Goal: Task Accomplishment & Management: Complete application form

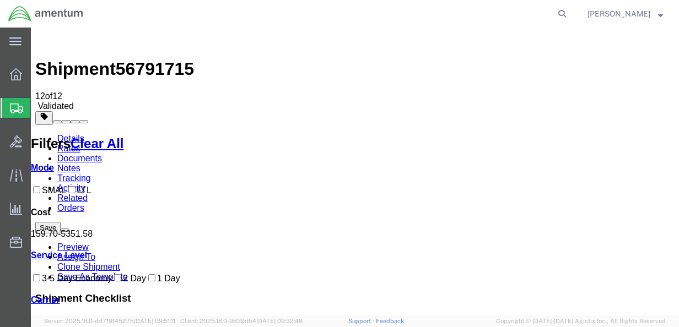
click at [44, 43] on img at bounding box center [41, 38] width 13 height 13
click at [62, 134] on link "Details" at bounding box center [70, 138] width 27 height 9
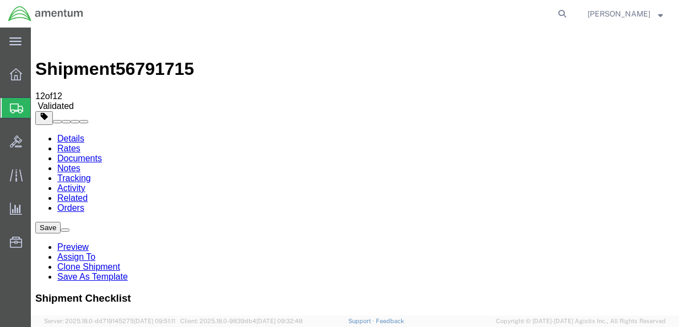
drag, startPoint x: 155, startPoint y: 212, endPoint x: 42, endPoint y: 210, distance: 113.5
click div "Company Name [PERSON_NAME]"
type input "Amentum"
click div "Location Select Select My Profile Location [PHONE_NUMBER] [PHONE_NUMBER] [PHONE…"
drag, startPoint x: 35, startPoint y: 234, endPoint x: 68, endPoint y: 247, distance: 35.4
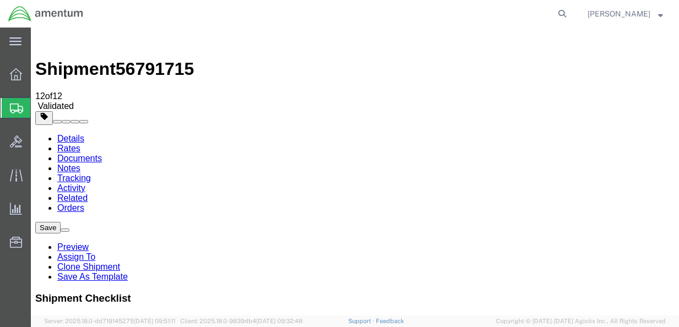
click div "Contact Name [PERSON_NAME]"
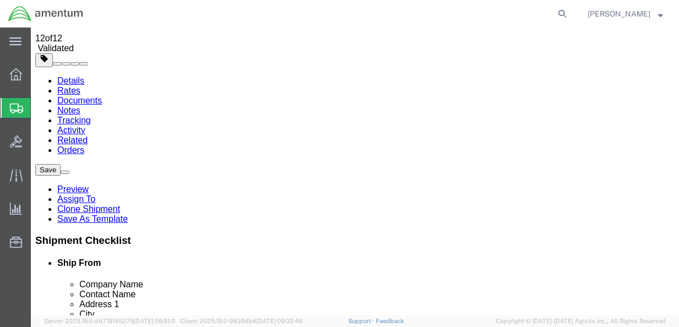
scroll to position [110, 0]
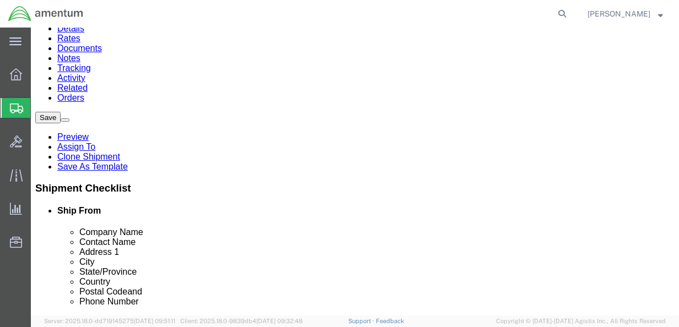
type input "[PERSON_NAME]"
drag, startPoint x: 181, startPoint y: 148, endPoint x: 87, endPoint y: 148, distance: 93.7
click div "Address 1 [STREET_ADDRESS]"
type input "[STREET_ADDRESS]"
drag, startPoint x: 141, startPoint y: 173, endPoint x: 68, endPoint y: 175, distance: 72.8
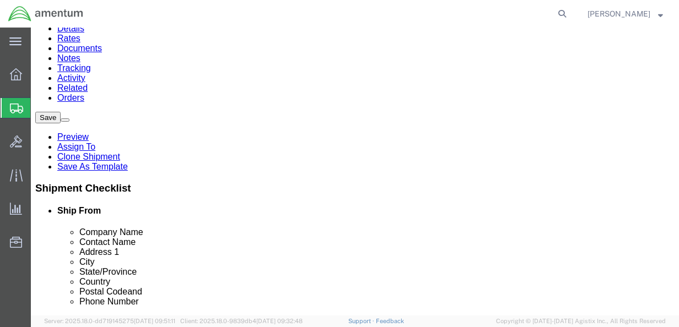
click div "Address 2 Bldg 11094"
drag, startPoint x: 177, startPoint y: 197, endPoint x: 15, endPoint y: 197, distance: 161.5
click div "City [GEOGRAPHIC_DATA]"
type input "[PERSON_NAME]"
click div "Location Select Select My Profile Location [PHONE_NUMBER] [PHONE_NUMBER] [PHONE…"
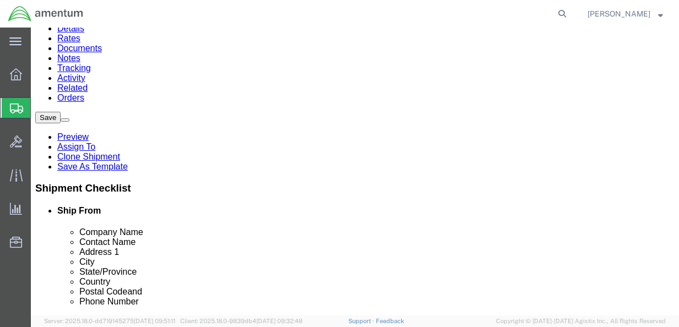
scroll to position [268, 0]
drag, startPoint x: 129, startPoint y: 259, endPoint x: 80, endPoint y: 252, distance: 48.9
click div "Postal Code 93555"
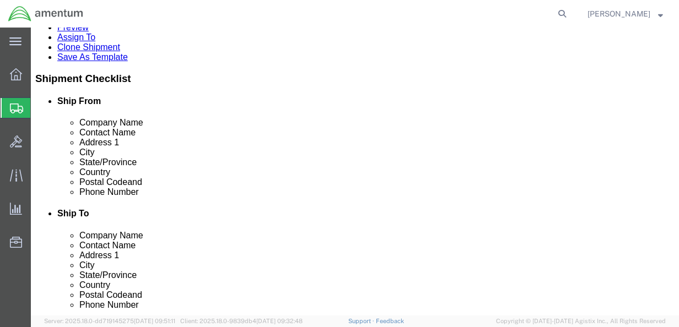
scroll to position [220, 0]
type input "47441"
drag, startPoint x: 172, startPoint y: 173, endPoint x: 31, endPoint y: 159, distance: 142.3
click div "Location Select Select My Profile Location [PHONE_NUMBER] [PHONE_NUMBER] [PHONE…"
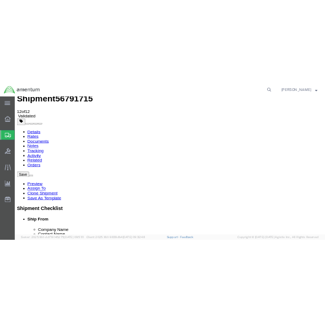
scroll to position [55, 0]
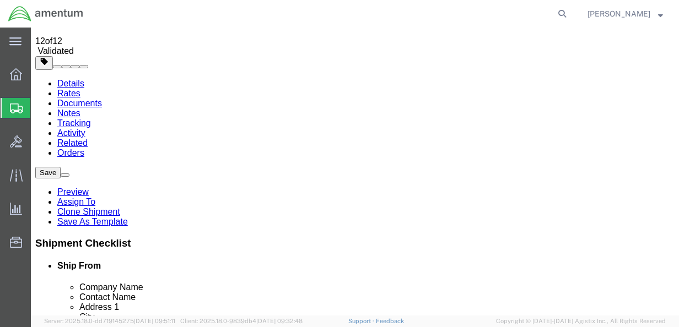
type input "8127984803"
drag, startPoint x: 406, startPoint y: 158, endPoint x: 336, endPoint y: 156, distance: 70.0
click div "Company Name Amentum"
type input "[PERSON_NAME]"
drag, startPoint x: 408, startPoint y: 185, endPoint x: 328, endPoint y: 175, distance: 80.5
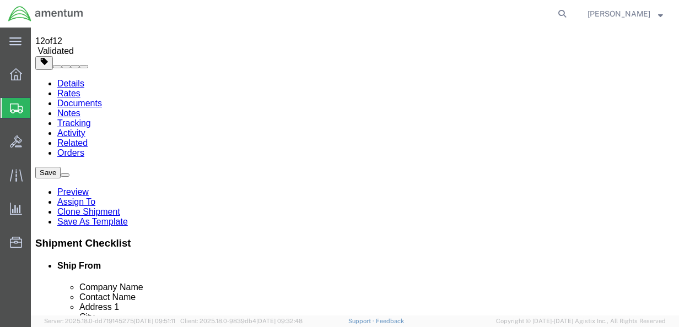
click div "Location Select Select My Profile Location [PHONE_NUMBER] [PHONE_NUMBER] [PHONE…"
type input "[PERSON_NAME]"
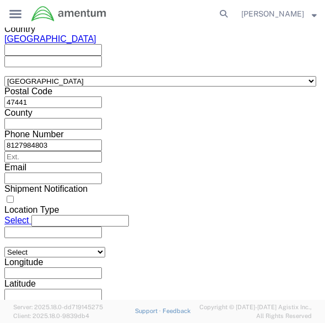
scroll to position [882, 0]
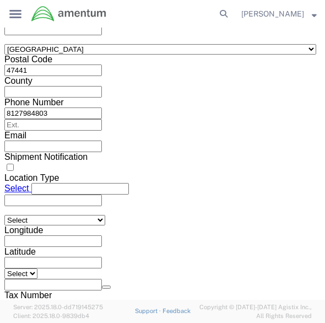
drag, startPoint x: 109, startPoint y: 140, endPoint x: 9, endPoint y: 140, distance: 100.3
click div "Ship To Location Location Select Select My Profile Location [PHONE_NUMBER] [PHO…"
type input "[STREET_ADDRESS]"
drag, startPoint x: 64, startPoint y: 213, endPoint x: -37, endPoint y: 210, distance: 101.4
click html "Shipment 56791715 12 of 12 Validated Details Rates Documents Notes Tracking Act…"
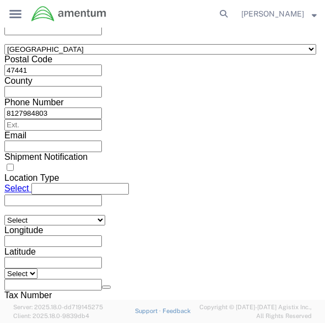
type input "Pascagoula"
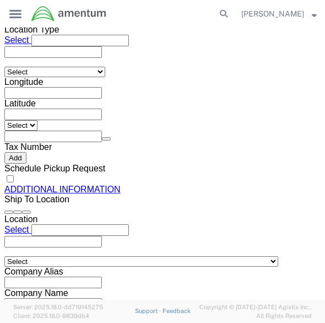
scroll to position [1044, 0]
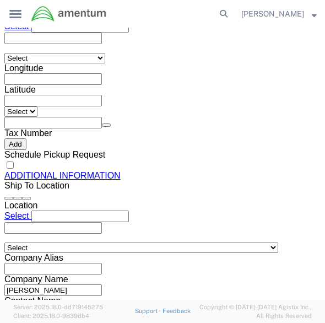
drag, startPoint x: 62, startPoint y: 162, endPoint x: 0, endPoint y: 165, distance: 61.8
click div "Please fix the following errors Ship From Location Location Select Select My Pr…"
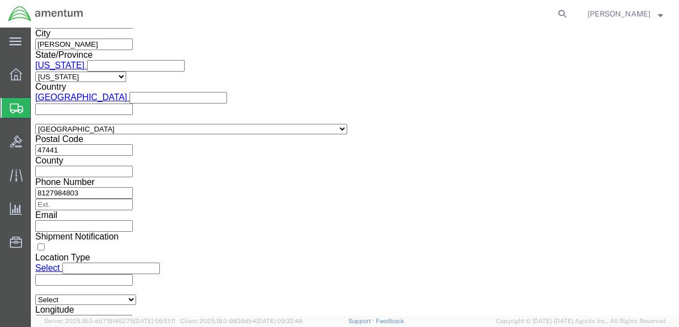
scroll to position [771, 0]
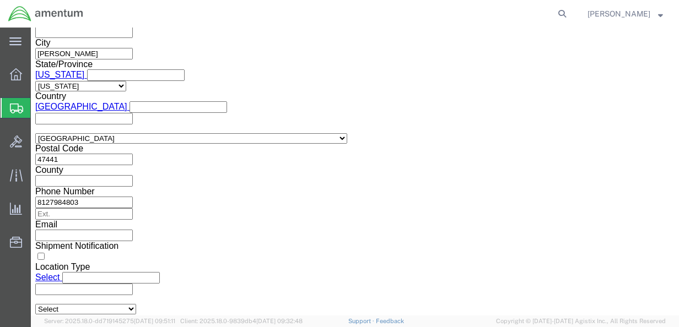
type input "39581"
click button "Continue"
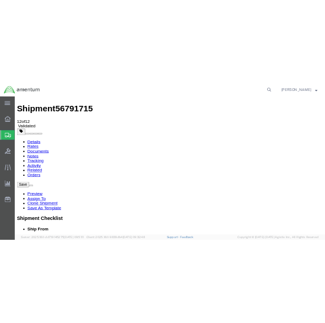
scroll to position [0, 0]
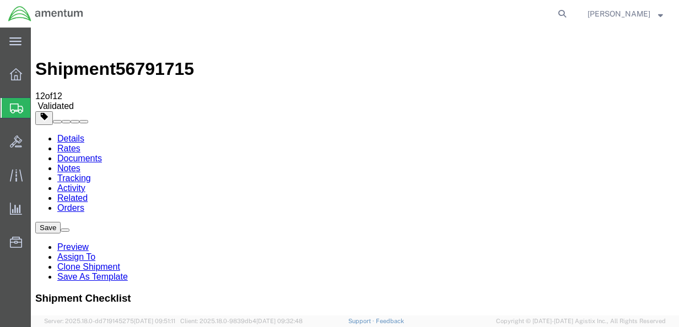
click input "4"
type input "2"
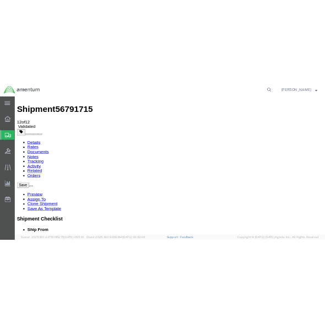
scroll to position [55, 0]
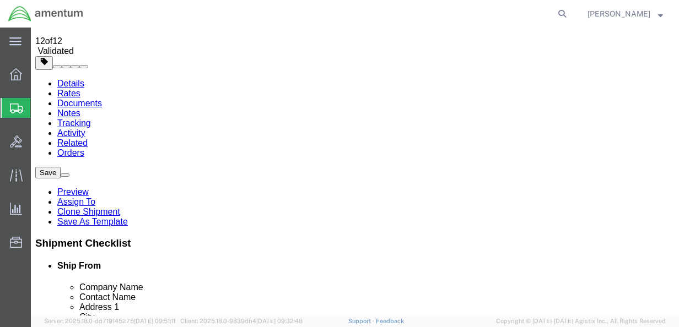
type input "1"
drag, startPoint x: 121, startPoint y: 193, endPoint x: 27, endPoint y: 195, distance: 94.3
click div "Dimensions Length 32.00 x Width 23.00 x Height 20.00 Select cm ft in"
drag, startPoint x: 138, startPoint y: 199, endPoint x: 124, endPoint y: 199, distance: 13.8
click div "Length x Width 23.00 x Height 20.00 Select cm ft in"
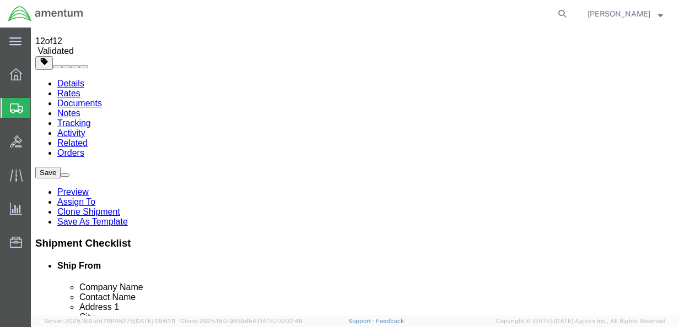
drag, startPoint x: 188, startPoint y: 195, endPoint x: 148, endPoint y: 197, distance: 40.3
click div "Length x Width x Height 20.00 Select cm ft in"
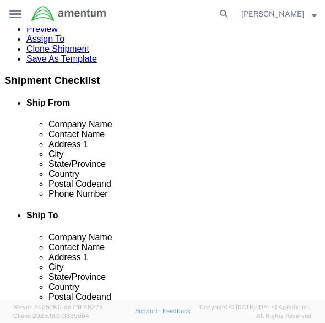
scroll to position [220, 0]
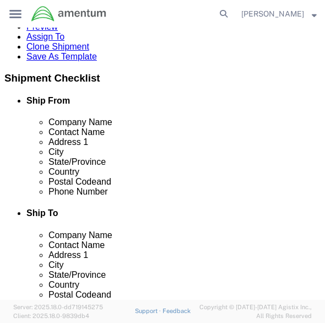
click input "text"
type input "74"
click input "text"
type input "31"
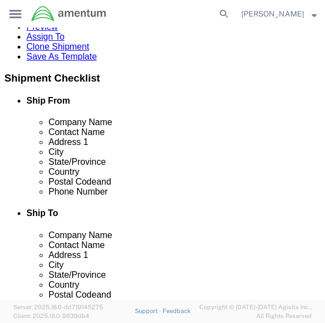
click input "text"
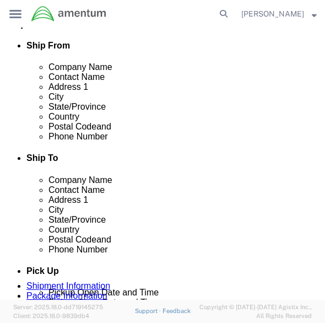
type input "51"
drag, startPoint x: 58, startPoint y: 212, endPoint x: 4, endPoint y: 208, distance: 53.6
click div "# 1 1 x Case(s) Package Type Select BCK Boxes Bale(s) Basket(s) Bolt(s) Bottle(…"
type input "1,000"
click div "Package Content # 1 1 x Case(s) Package Type Select BCK Boxes Bale(s) Basket(s)…"
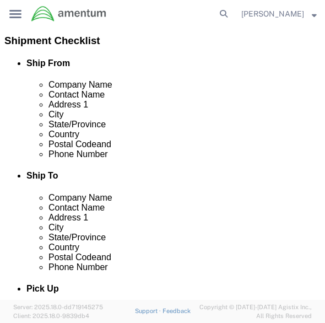
scroll to position [48, 0]
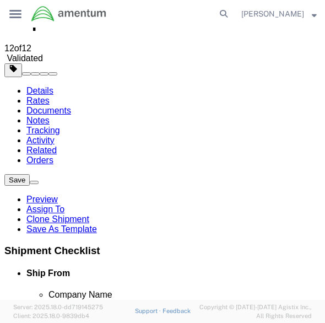
click link "Add Package"
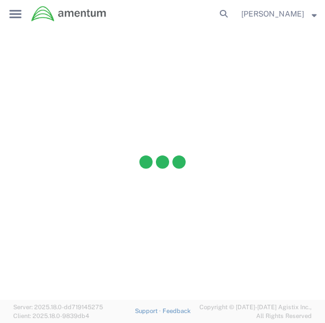
scroll to position [0, 0]
select select "CASE"
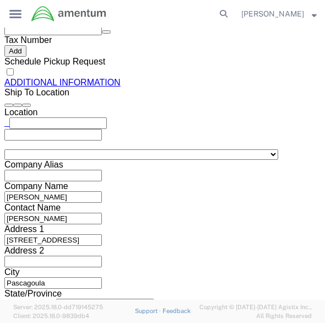
scroll to position [1267, 0]
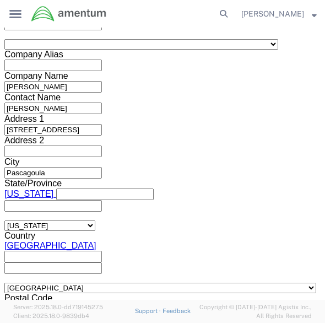
click select "Select BCK Boxes Bale(s) Basket(s) Bolt(s) Bottle(s) Buckets Bulk Bundle(s) Can…"
select select "CASE"
click select "Select BCK Boxes Bale(s) Basket(s) Bolt(s) Bottle(s) Buckets Bulk Bundle(s) Can…"
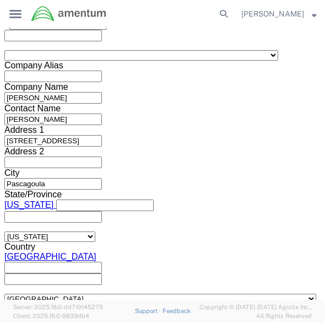
click input "text"
type input "63"
click input "text"
type input "42"
click input "text"
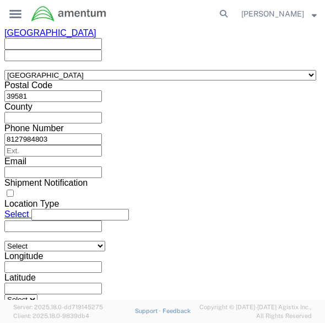
scroll to position [1422, 0]
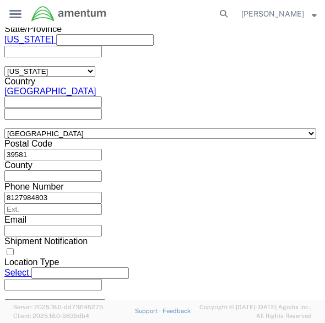
type input "80"
drag, startPoint x: 47, startPoint y: 109, endPoint x: 20, endPoint y: 111, distance: 27.1
click div "0.00 Select kgs lbs"
type input "1,000"
click link "Add Content"
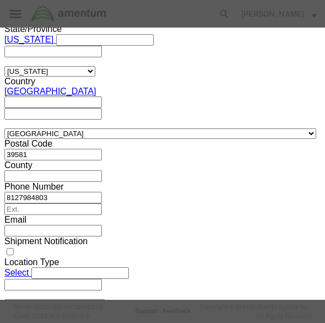
click input "text"
type input "e"
drag, startPoint x: 136, startPoint y: 94, endPoint x: 90, endPoint y: 101, distance: 45.8
click div "Pieces 0 Select Bag Barrels 100Board Feet Bottle Box Blister Pack Carats Can Ca…"
type input "5"
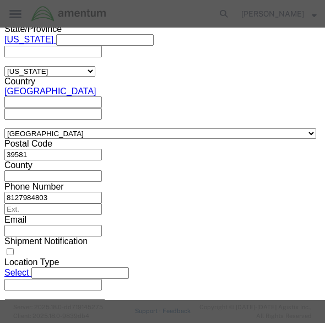
click input "text"
type input "1000"
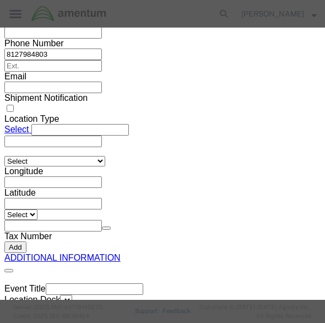
scroll to position [438, 0]
click button "Save & Close"
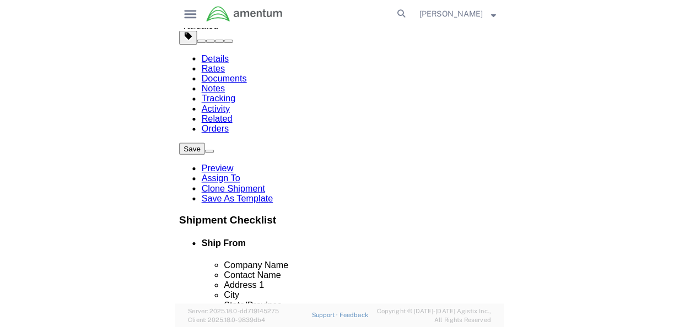
scroll to position [0, 0]
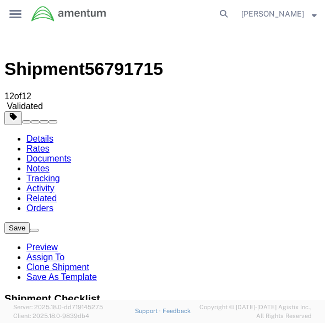
drag, startPoint x: 256, startPoint y: 246, endPoint x: 236, endPoint y: 163, distance: 86.0
click link "Add Package"
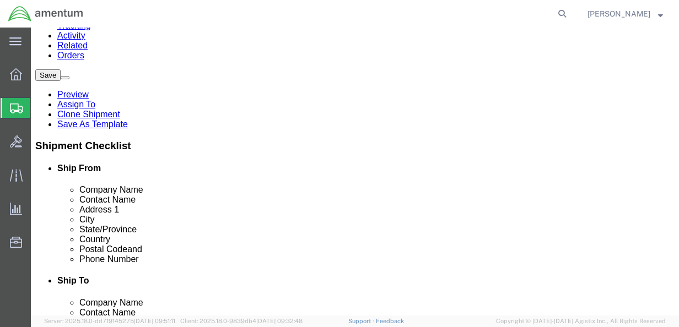
scroll to position [29, 0]
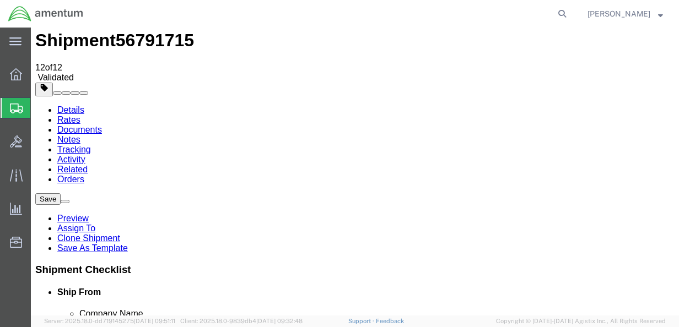
click div "Package Content # 1 1 x Case(s) Package Type Select BCK Boxes Bale(s) Basket(s)…"
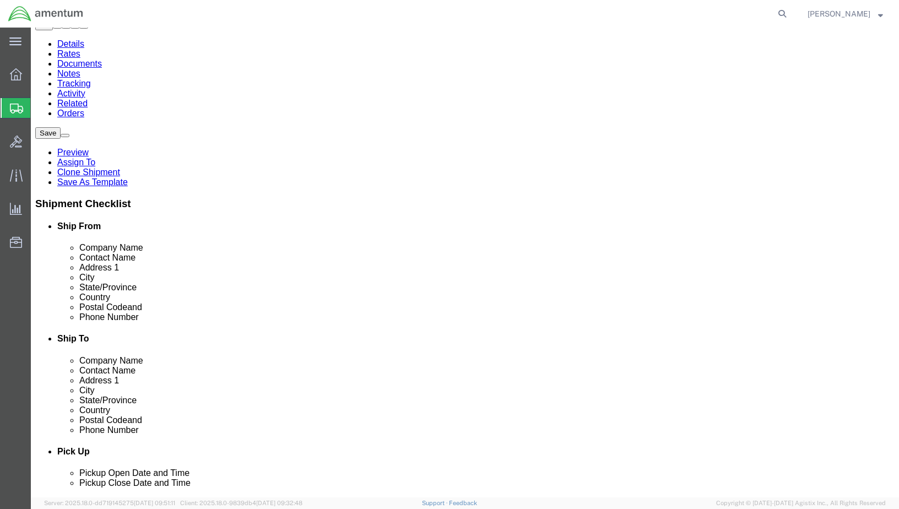
scroll to position [69, 0]
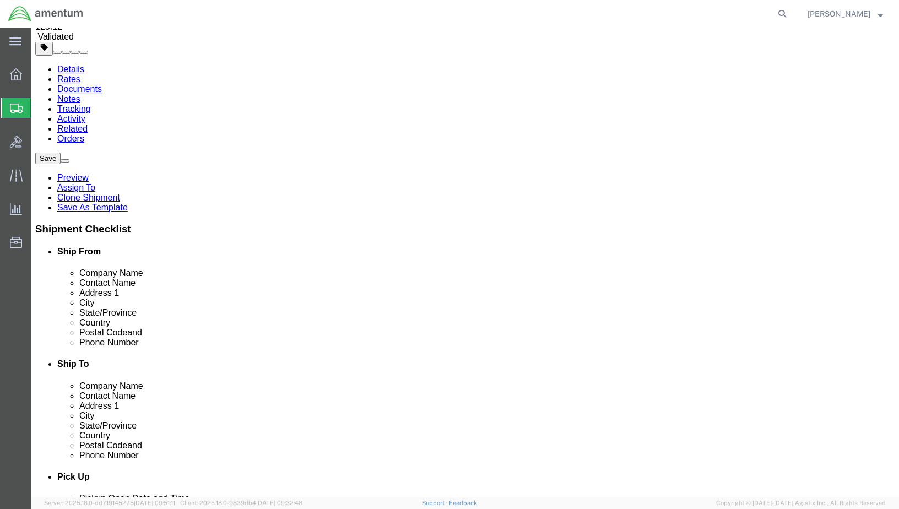
click div "Package Content # 1 1 x Case(s) Package Type Select BCK Boxes Bale(s) Basket(s)…"
click link "Add Package"
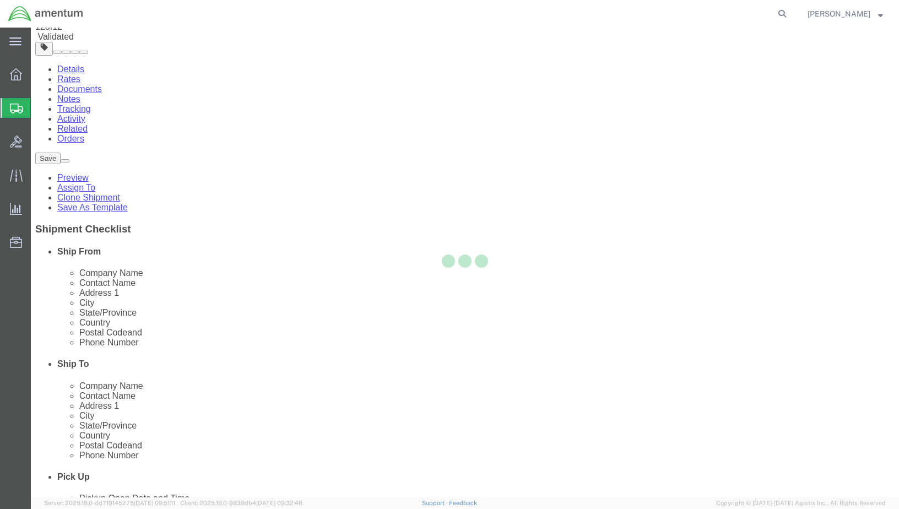
scroll to position [0, 0]
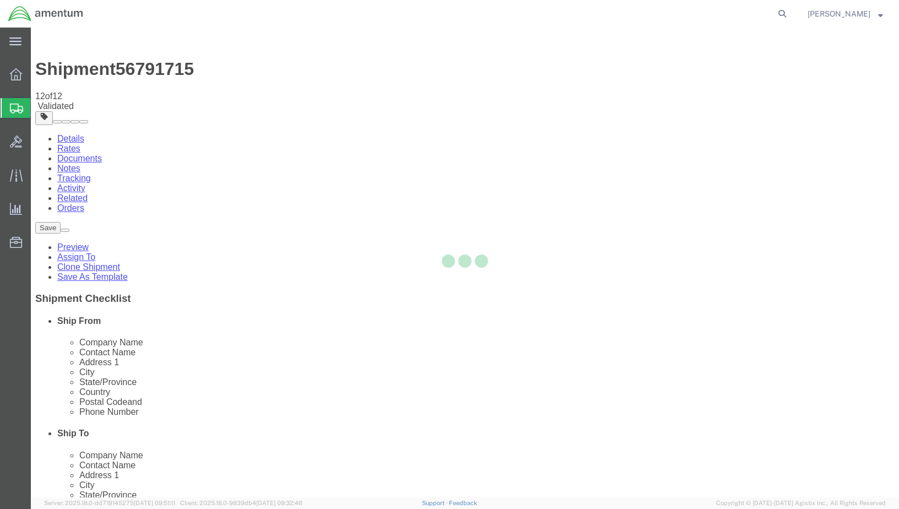
select select "CASE"
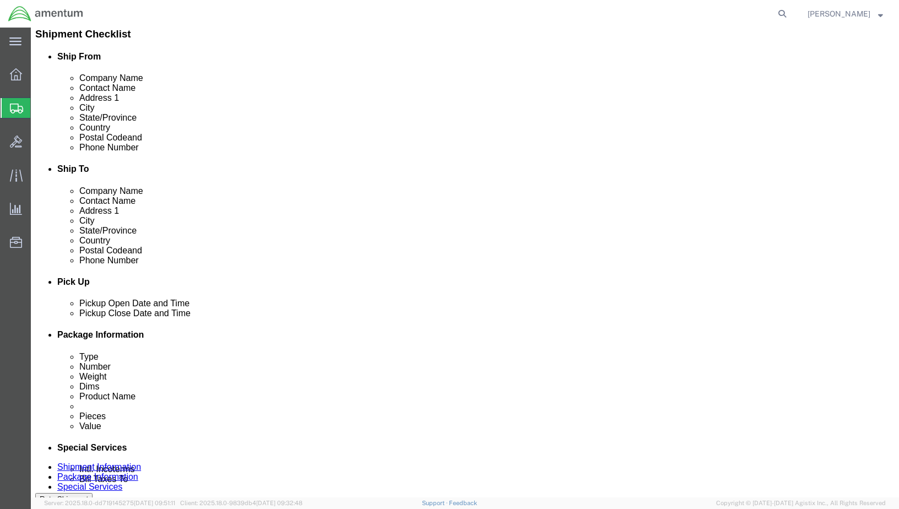
scroll to position [264, 0]
click select "Select BCK Boxes Bale(s) Basket(s) Bolt(s) Bottle(s) Buckets Bulk Bundle(s) Can…"
select select "YRPK"
click select "Select BCK Boxes Bale(s) Basket(s) Bolt(s) Bottle(s) Buckets Bulk Bundle(s) Can…"
click input "text"
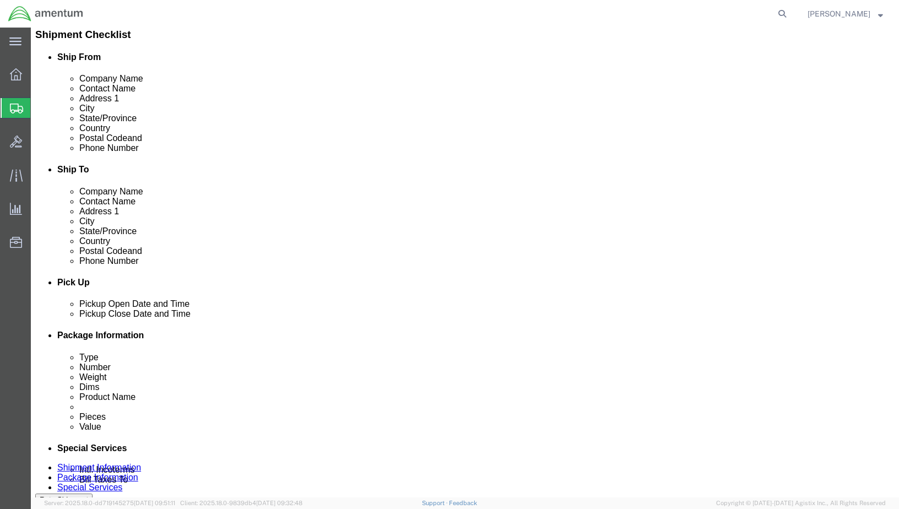
type input "120"
click input "text"
type input "20"
click input "text"
type input "20"
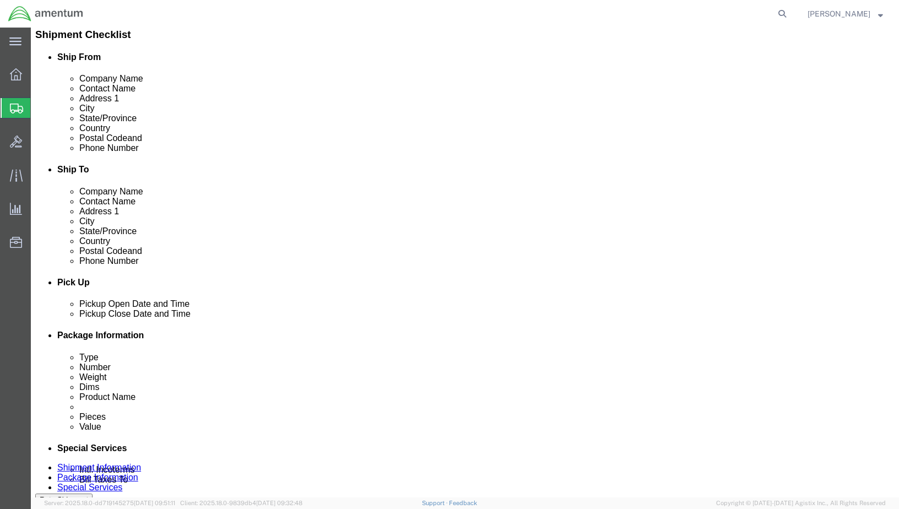
drag, startPoint x: 467, startPoint y: 274, endPoint x: 401, endPoint y: 279, distance: 66.9
click div "Weight 0.00 Select kgs lbs Ship. t°"
type input "100"
click input "1"
click link "Add Content"
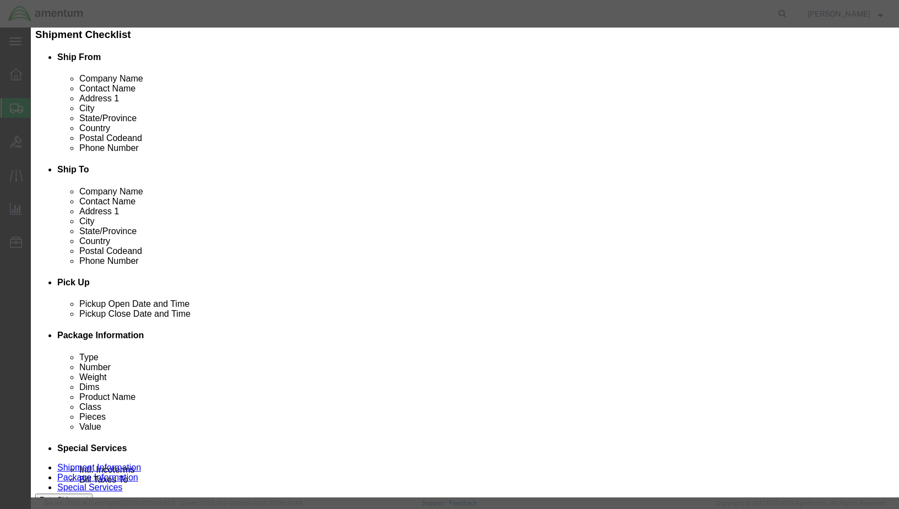
click input "text"
type input "e"
click icon
click input "0"
type input "0"
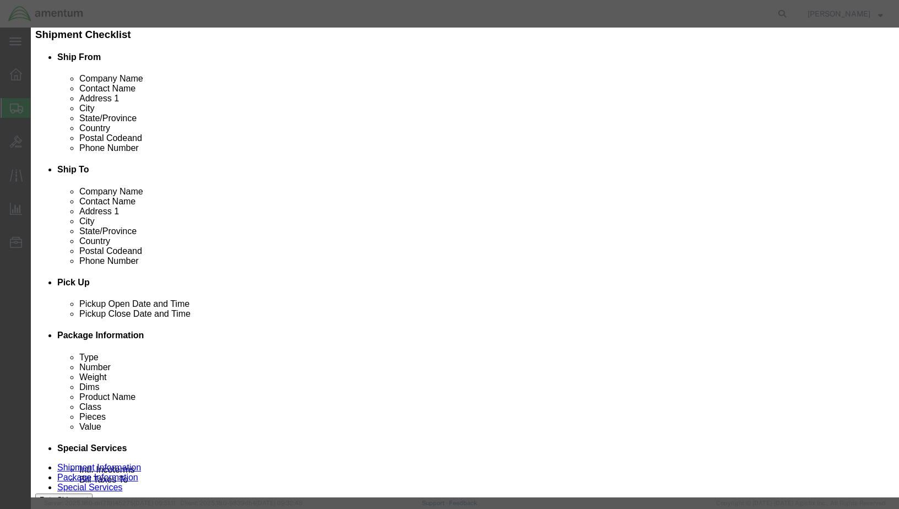
type input "2"
click input "text"
type input "500"
drag, startPoint x: 292, startPoint y: 148, endPoint x: 294, endPoint y: 153, distance: 5.8
click select "Select 50 55 60 65 70 85 92.5 100 125 175 250 300 400"
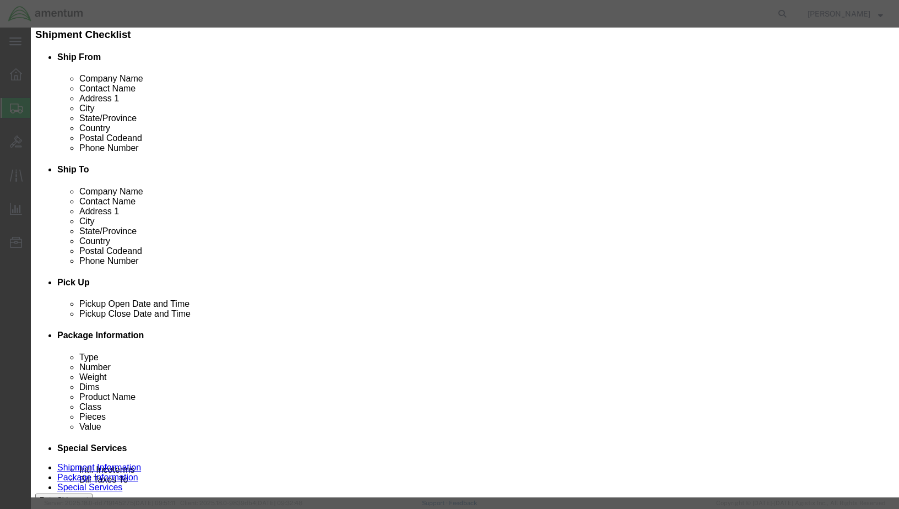
select select "50"
click select "Select 50 55 60 65 70 85 92.5 100 125 175 250 300 400"
click button "Save & Close"
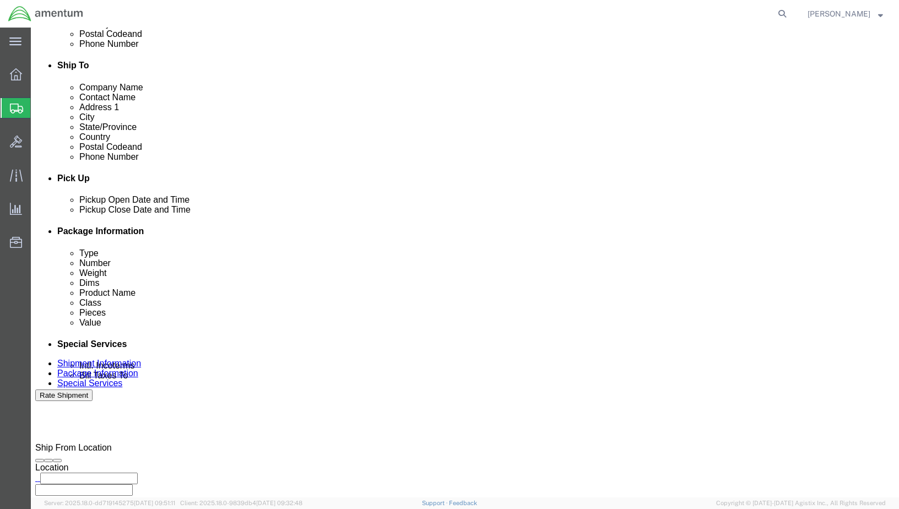
scroll to position [376, 0]
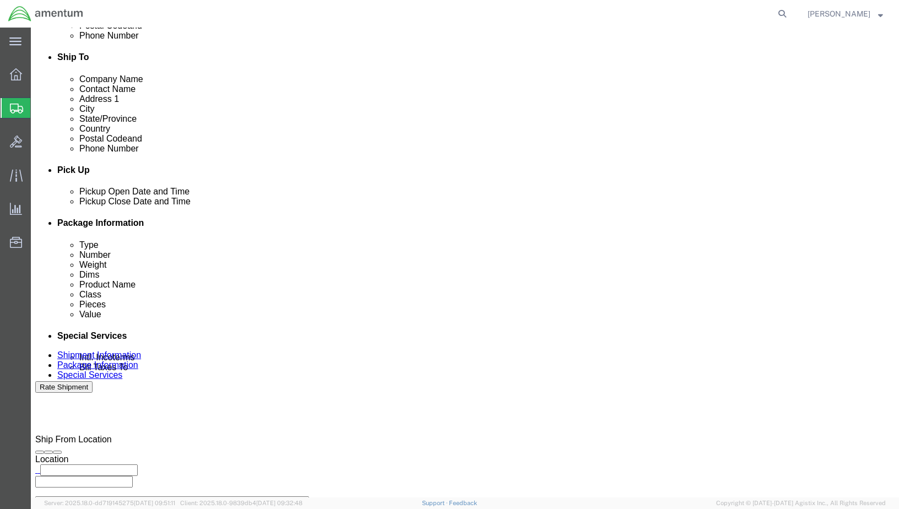
click button "Rate Shipment"
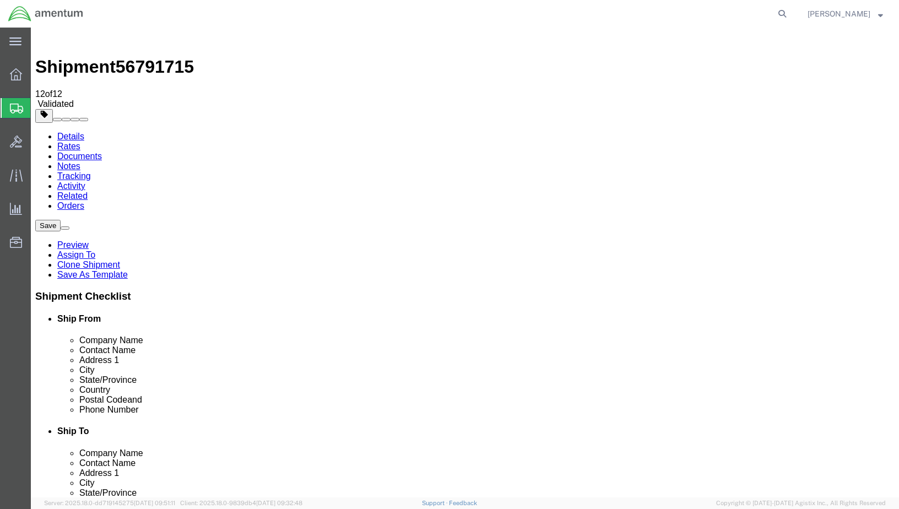
scroll to position [0, 0]
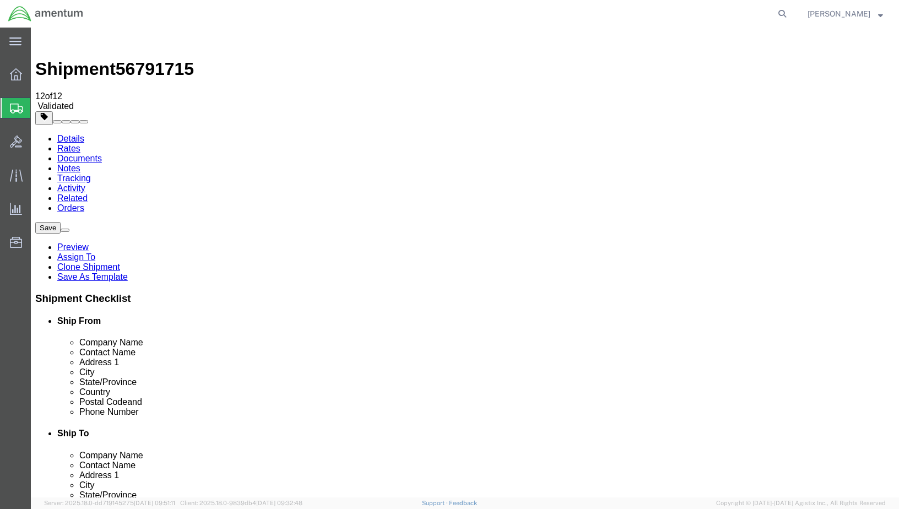
click input "0.00"
drag, startPoint x: 156, startPoint y: 272, endPoint x: 93, endPoint y: 274, distance: 64.0
click div "Weight 0.00 Select kgs lbs Ship. t°"
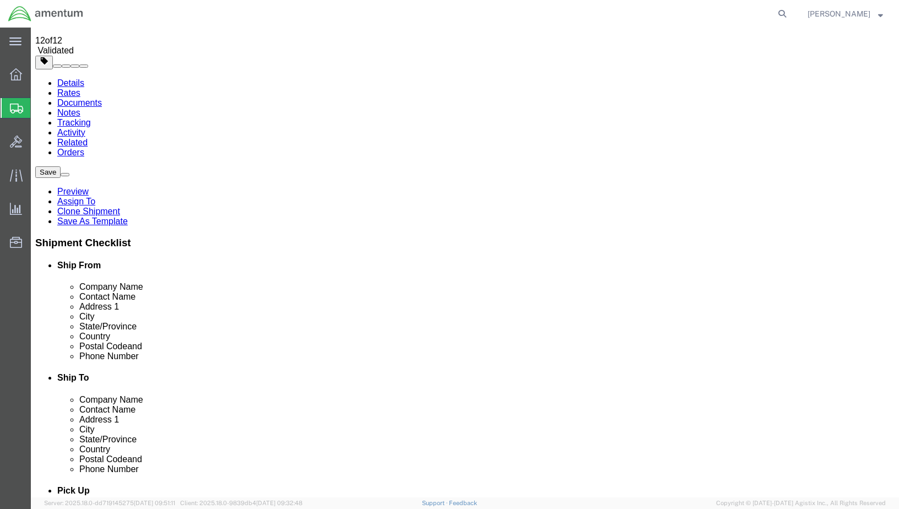
scroll to position [55, 0]
type input "1000"
click link "Add Content"
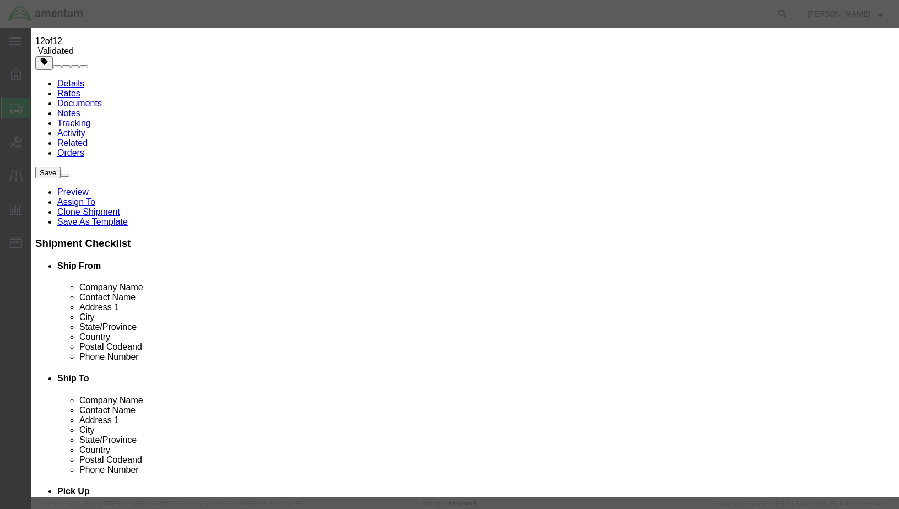
click button "Save & Close"
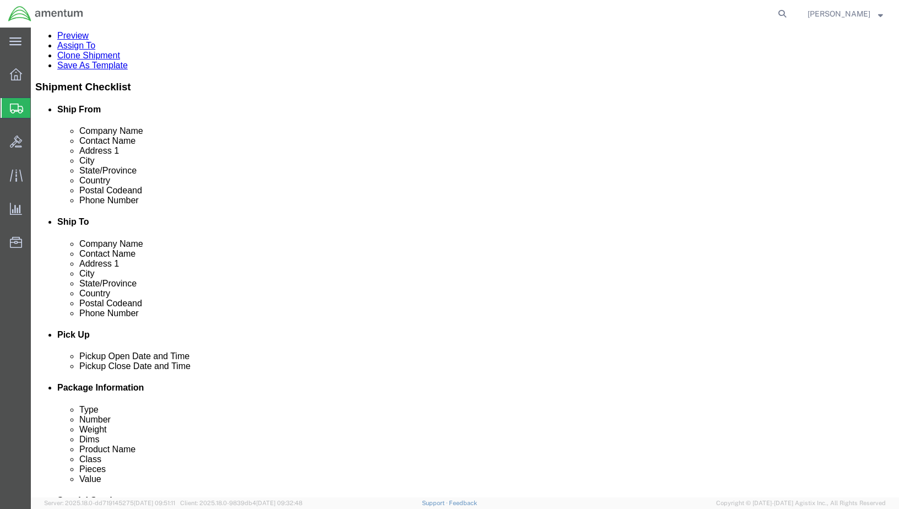
scroll to position [211, 0]
click input "0.00"
drag, startPoint x: 476, startPoint y: 332, endPoint x: 430, endPoint y: 328, distance: 46.4
click div "Weight 0.00 Select kgs lbs Ship. t°"
type input "1000"
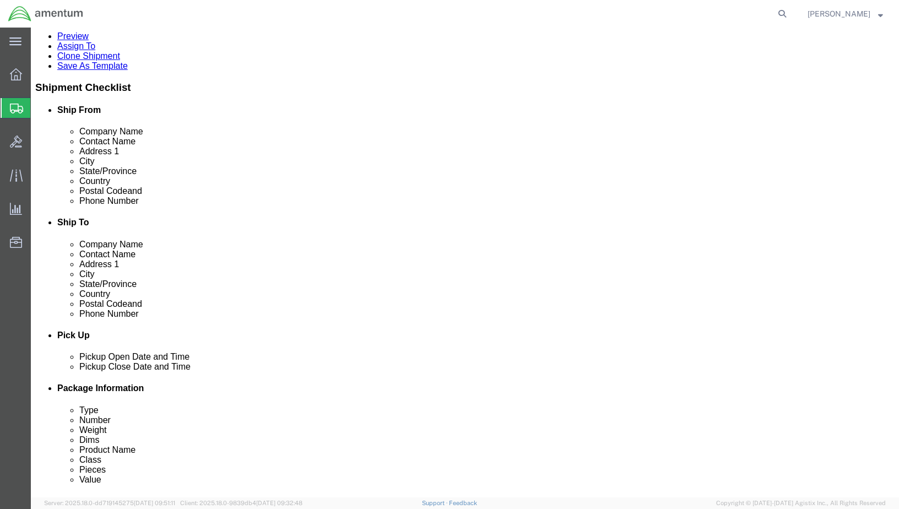
click p "e"
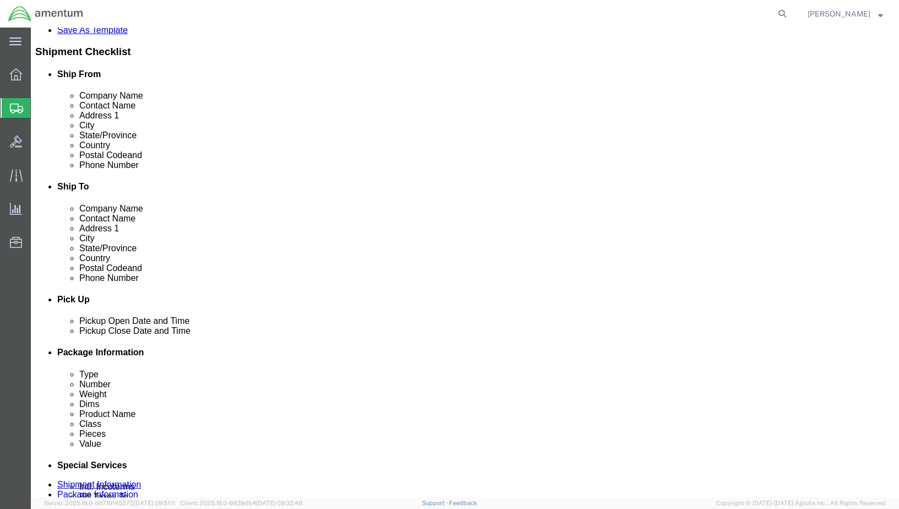
scroll to position [266, 0]
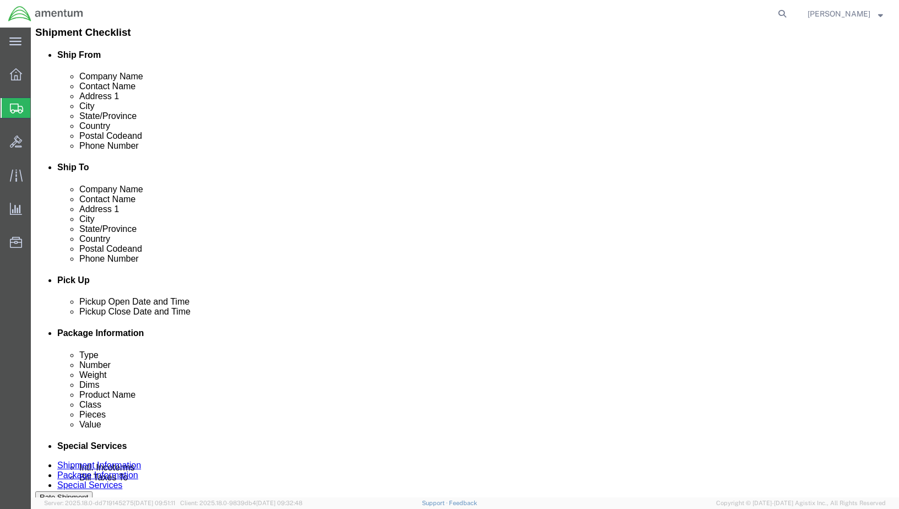
click div "Package Type Select BCK Boxes Bale(s) Basket(s) Bolt(s) Bottle(s) Buckets Bulk …"
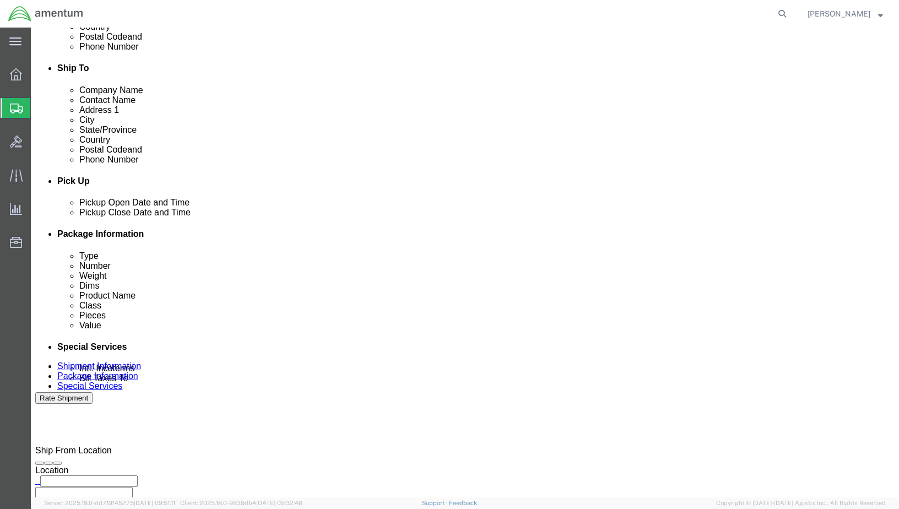
scroll to position [376, 0]
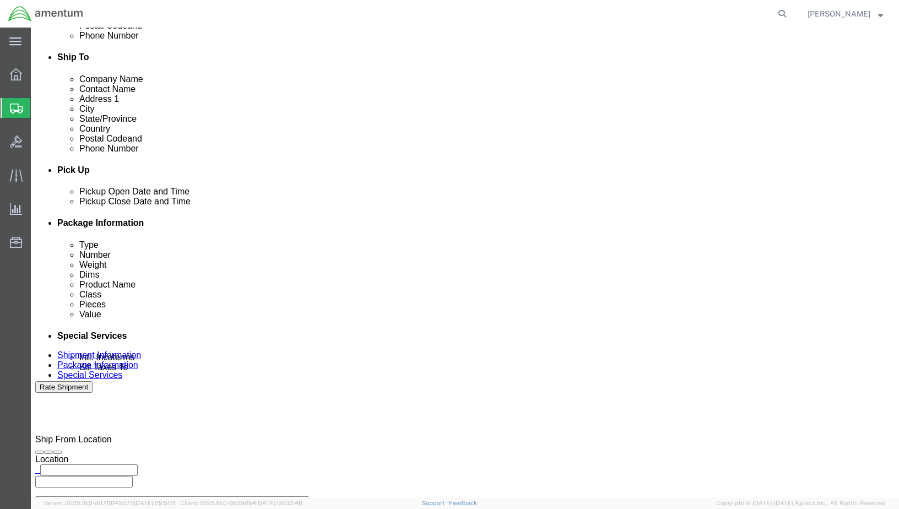
click button "Rate Shipment"
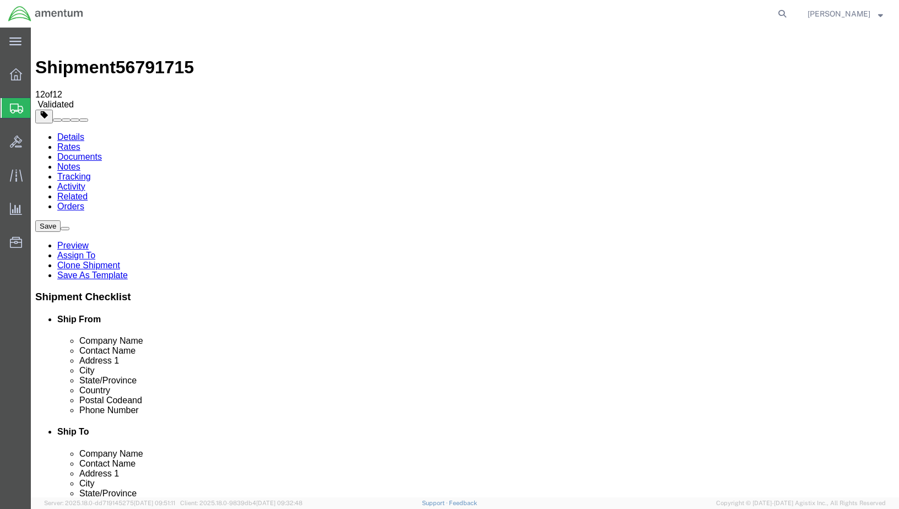
scroll to position [0, 0]
click div "Package Content # 1 1 x Case(s) Package Type Select BCK Boxes Bale(s) Basket(s)…"
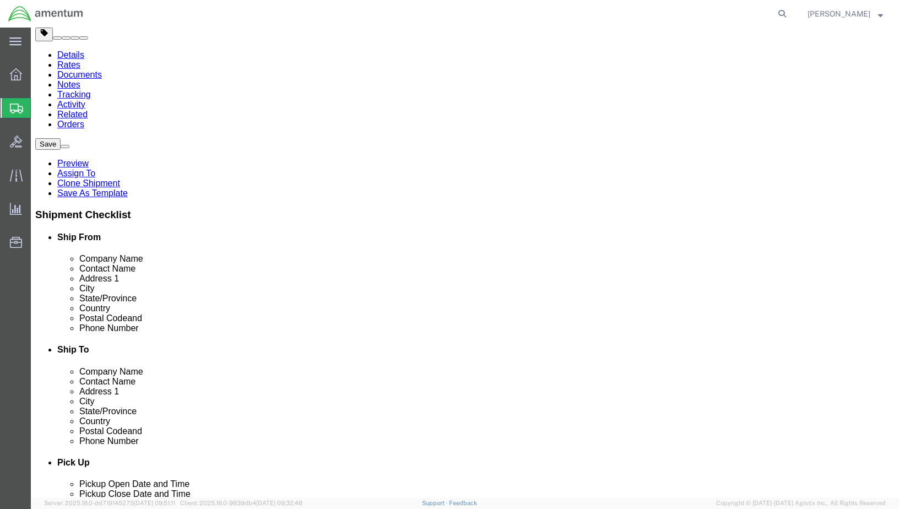
scroll to position [110, 0]
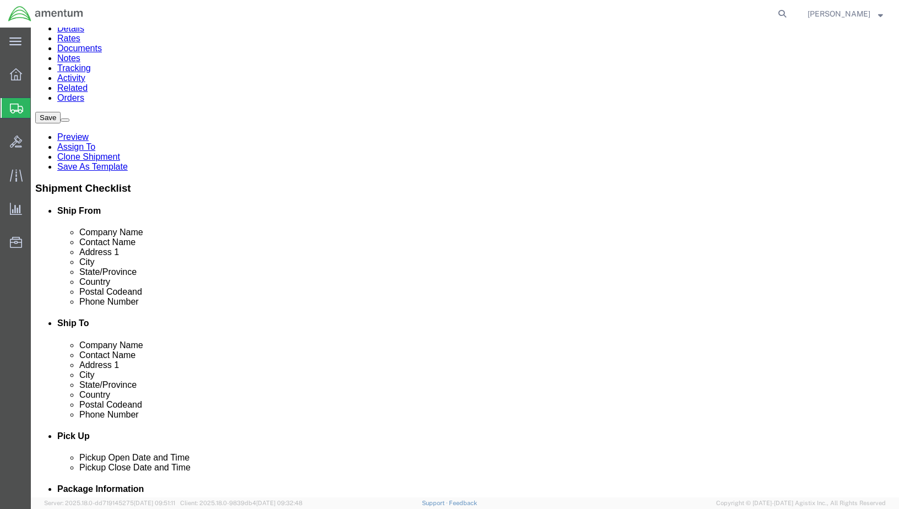
click link "Add Content"
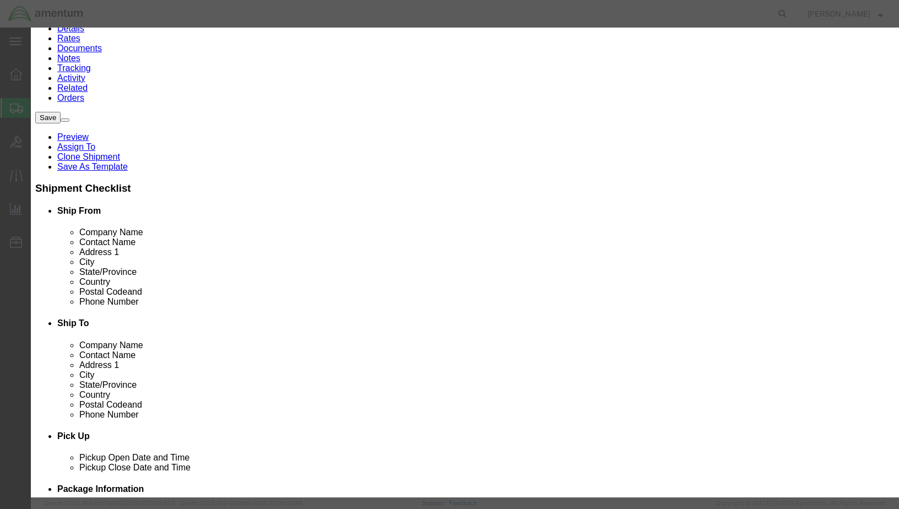
drag, startPoint x: 280, startPoint y: 103, endPoint x: 274, endPoint y: 100, distance: 6.7
click input "0"
click div "Commodity library"
click input "text"
type input "e"
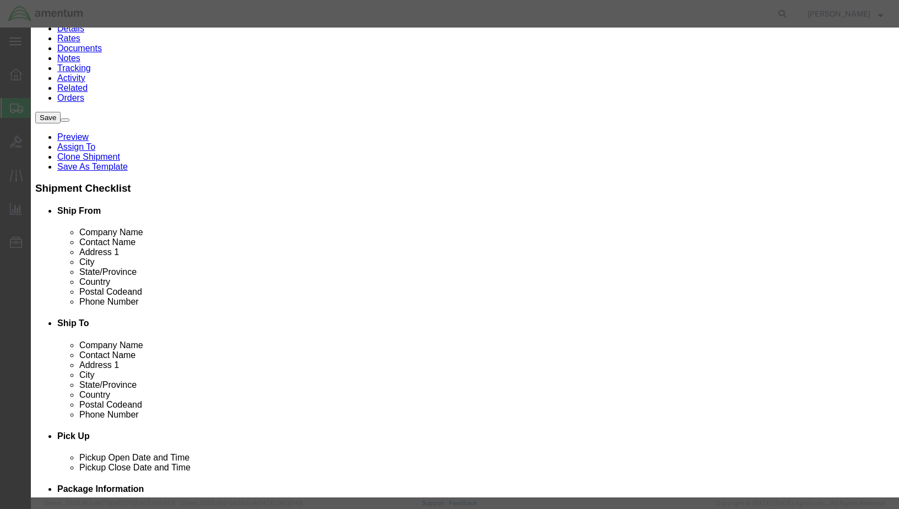
click div "Product Name e e Nam e : B E LT, FRONT DOOR OUT E R RH Sku: 289472306306 Mod e …"
drag, startPoint x: 258, startPoint y: 106, endPoint x: 220, endPoint y: 107, distance: 37.5
click div "Pieces 0 Select Bag Barrels 100Board Feet Bottle Box Blister Pack Carats Can Ca…"
type input "2"
click input "text"
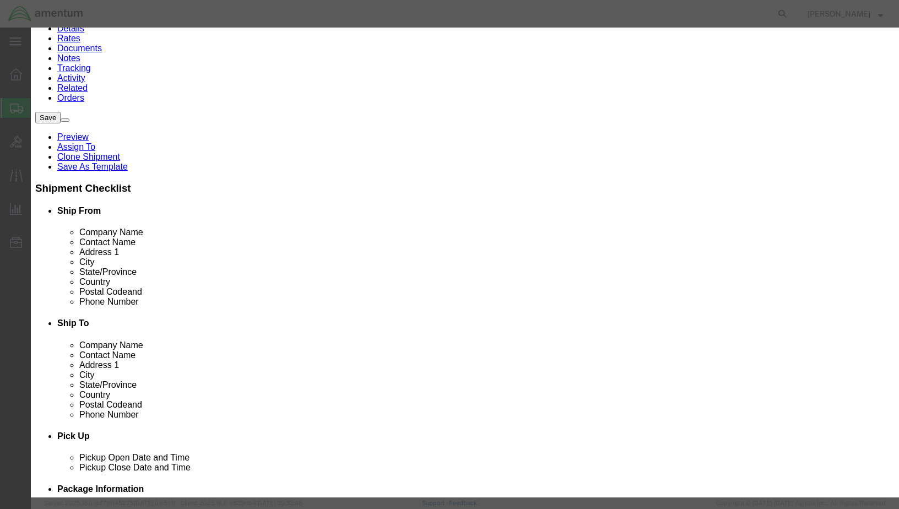
type input "1000"
click select "Select 50 55 60 65 70 85 92.5 100 125 175 250 300 400"
select select "55"
click select "Select 50 55 60 65 70 85 92.5 100 125 175 250 300 400"
click button "Save & Close"
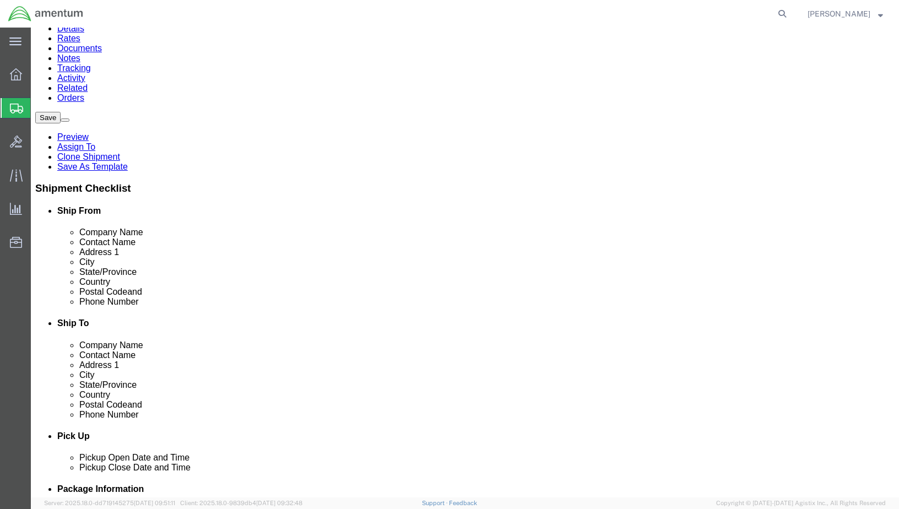
click icon
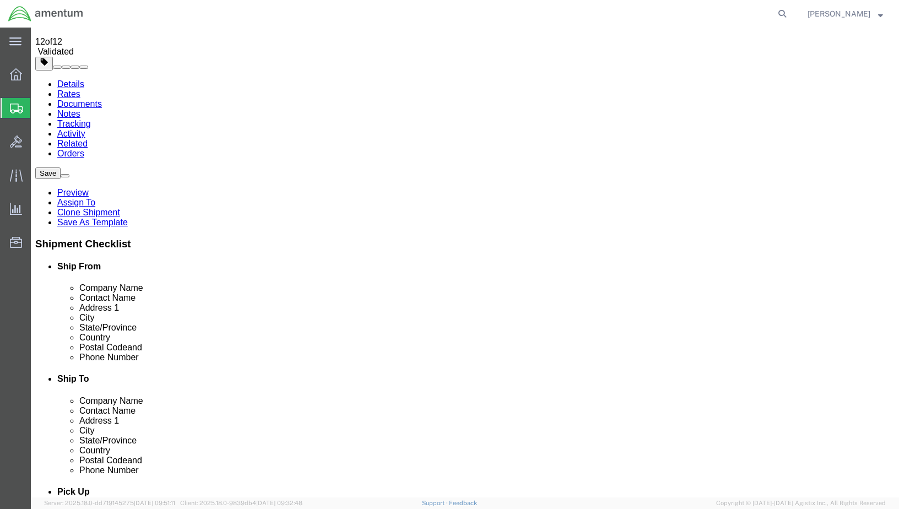
scroll to position [165, 0]
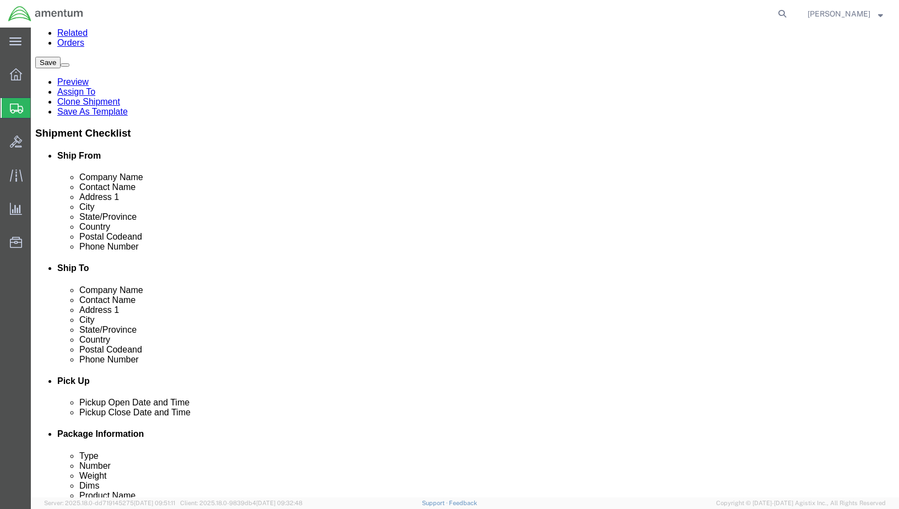
click icon
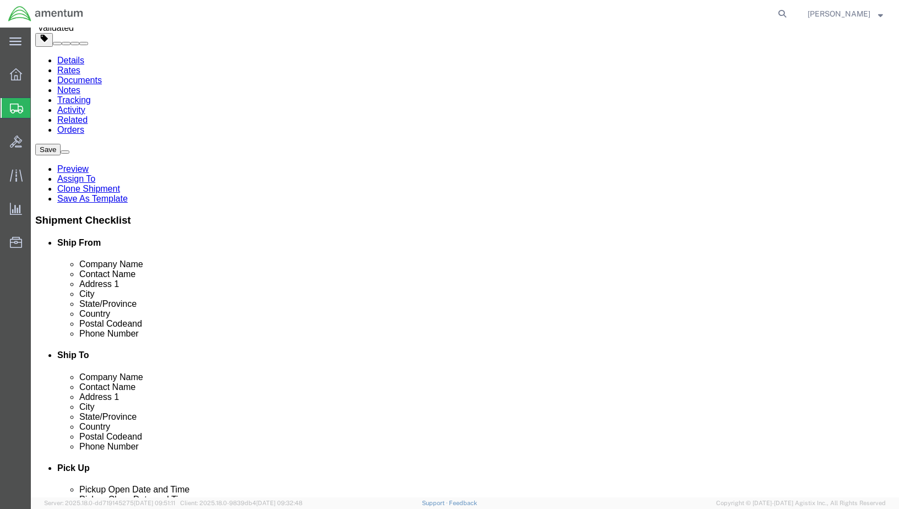
scroll to position [110, 0]
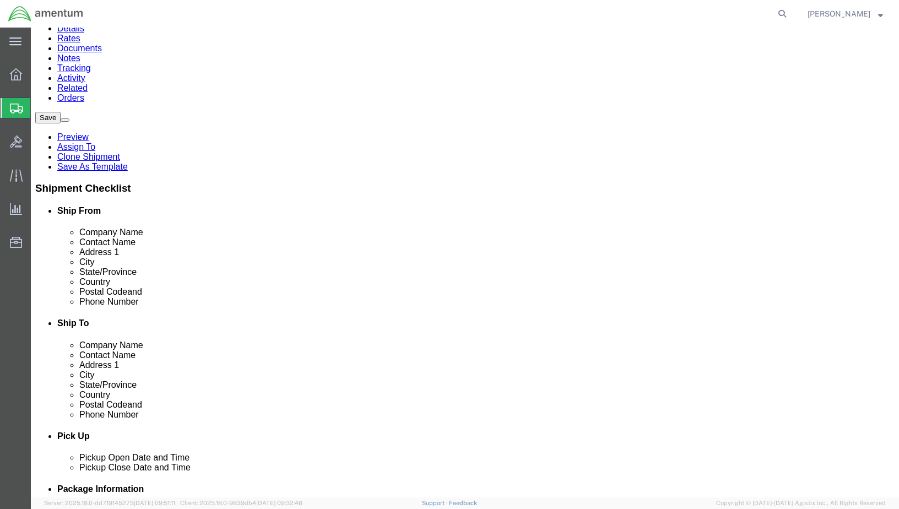
click link "Delete this content"
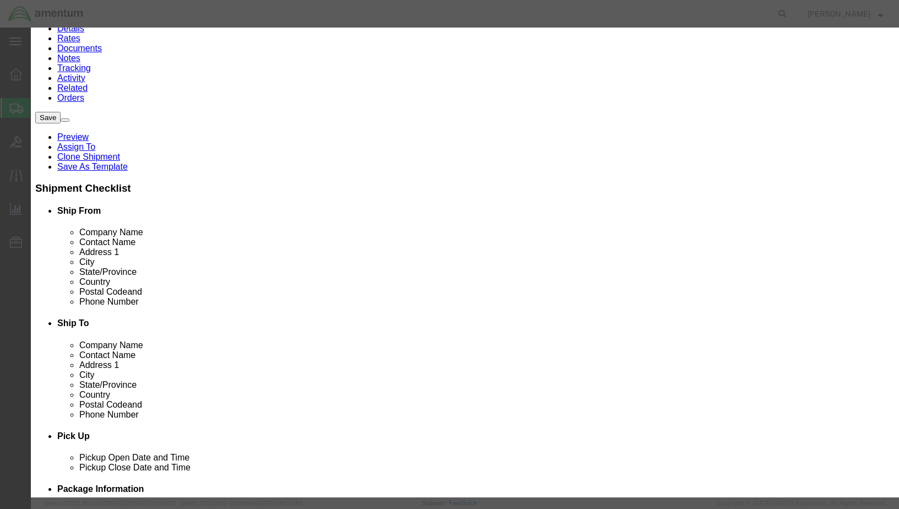
click button "Yes"
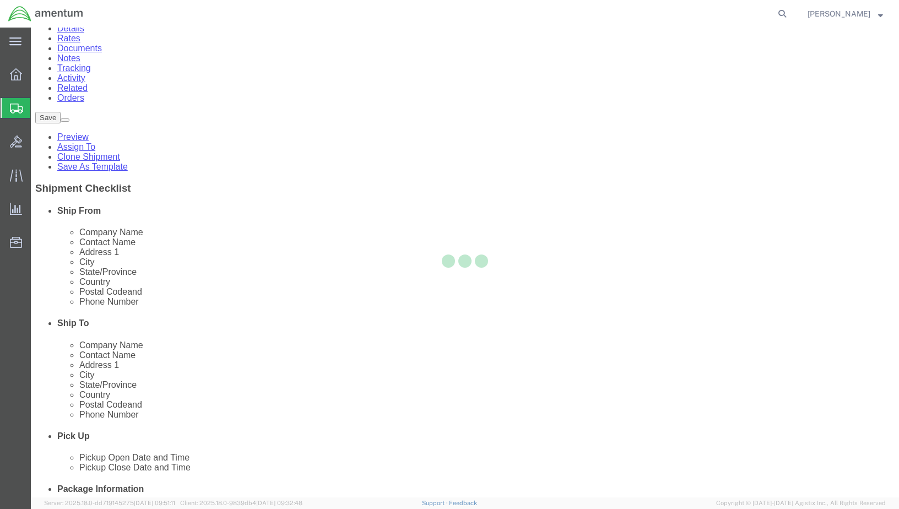
scroll to position [37, 0]
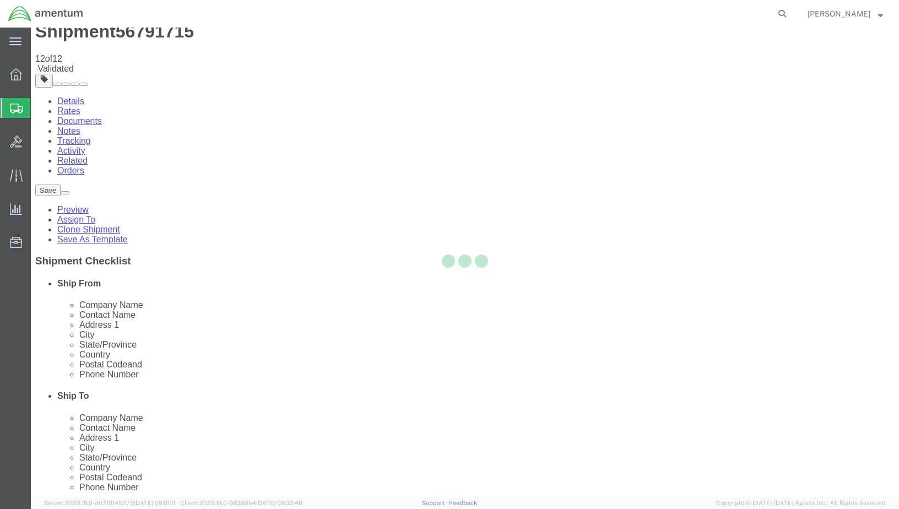
select select "CASE"
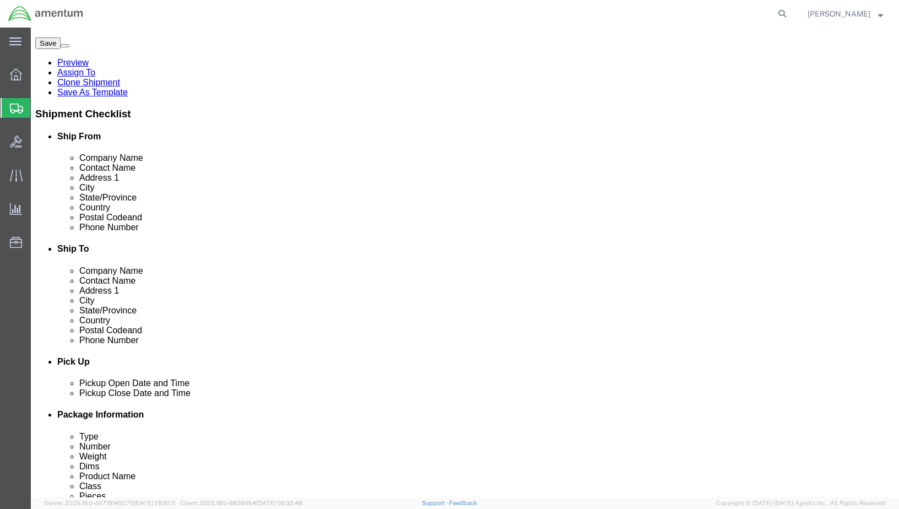
scroll to position [203, 0]
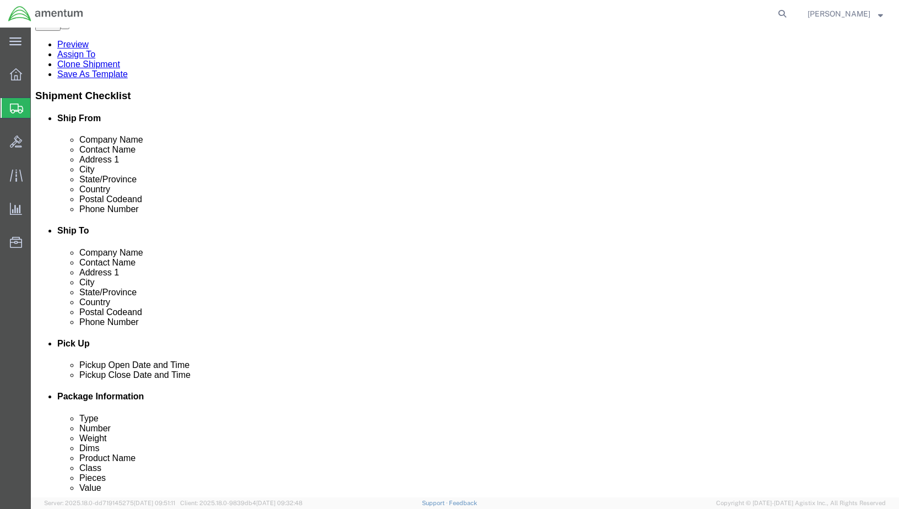
click link "Delete this content"
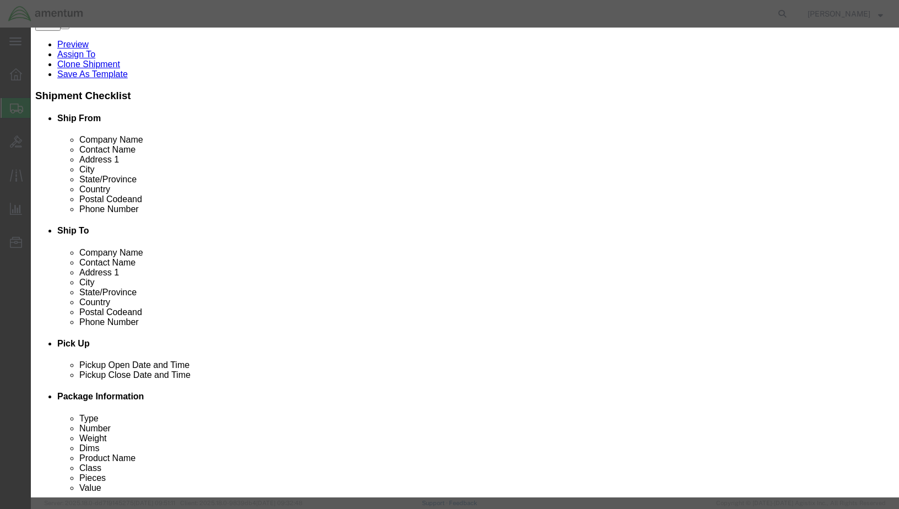
click button "Yes"
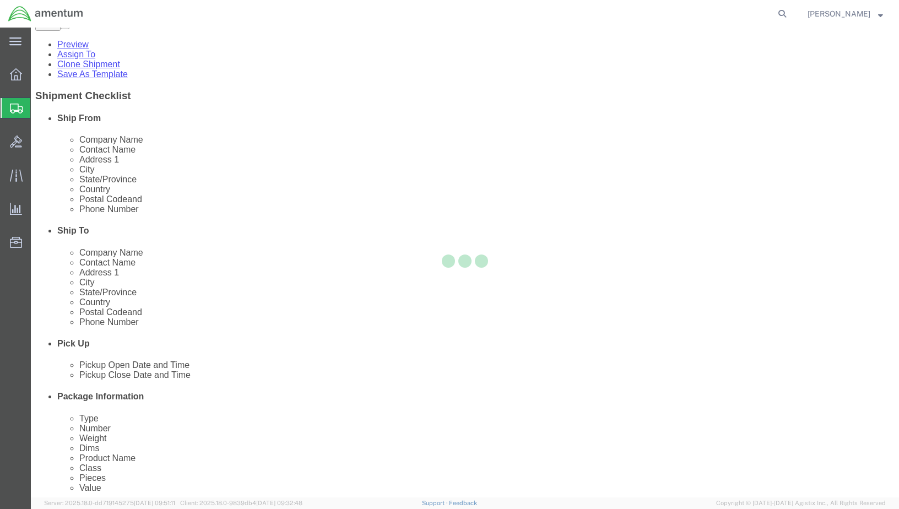
scroll to position [0, 0]
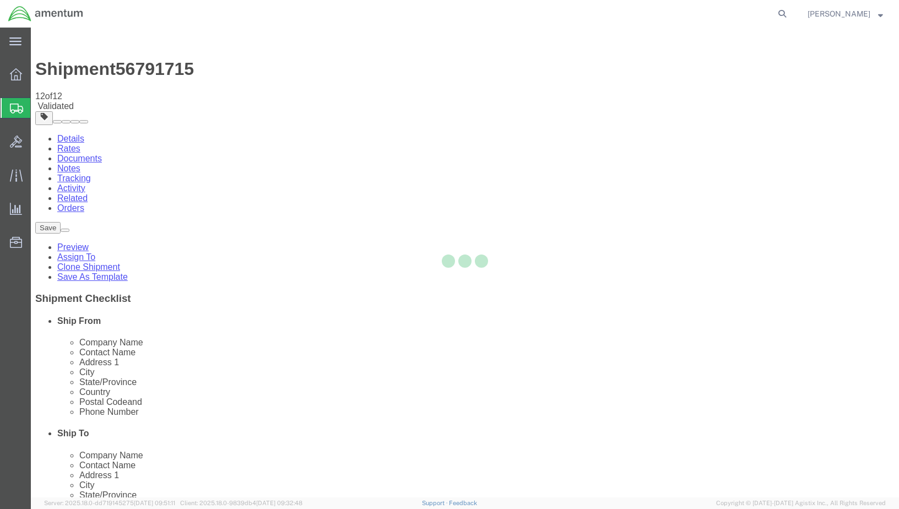
select select "CASE"
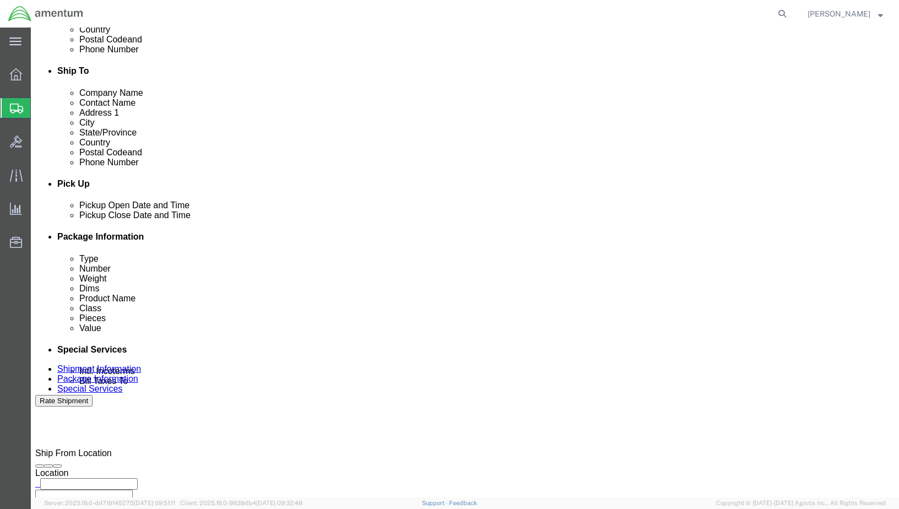
scroll to position [376, 0]
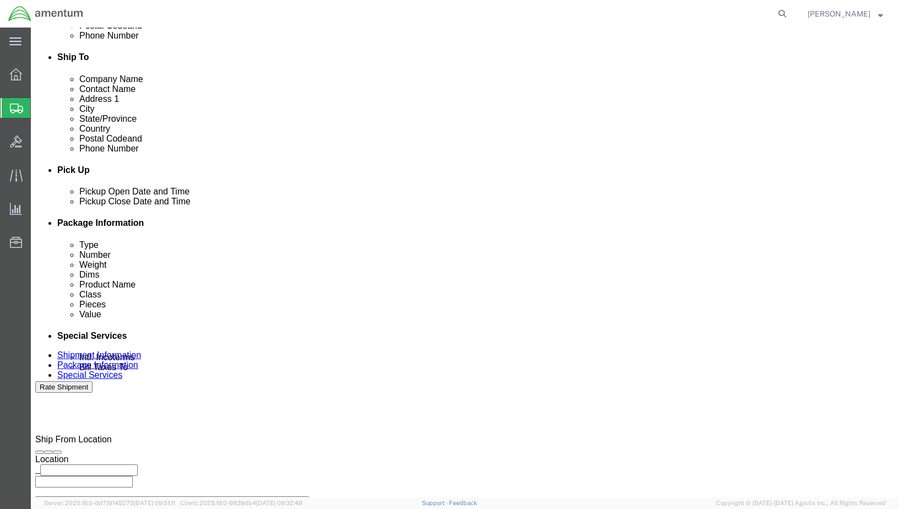
click button "Rate Shipment"
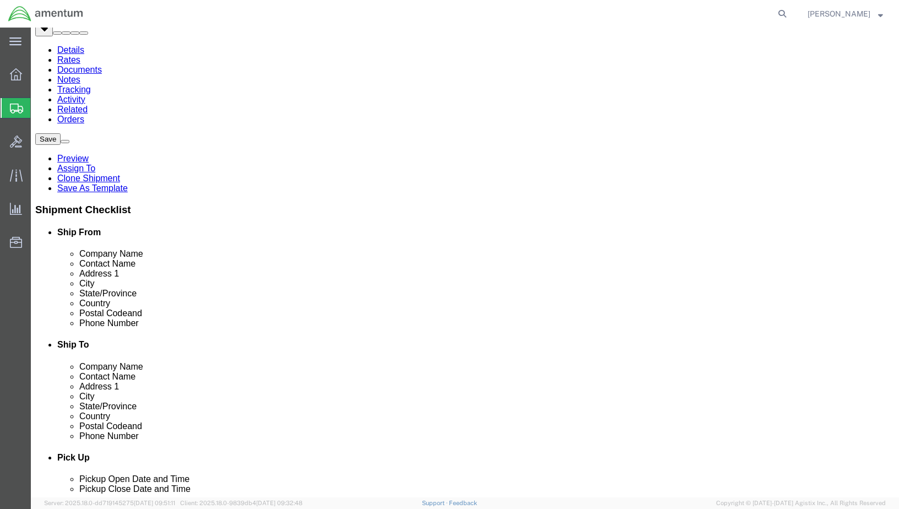
scroll to position [110, 0]
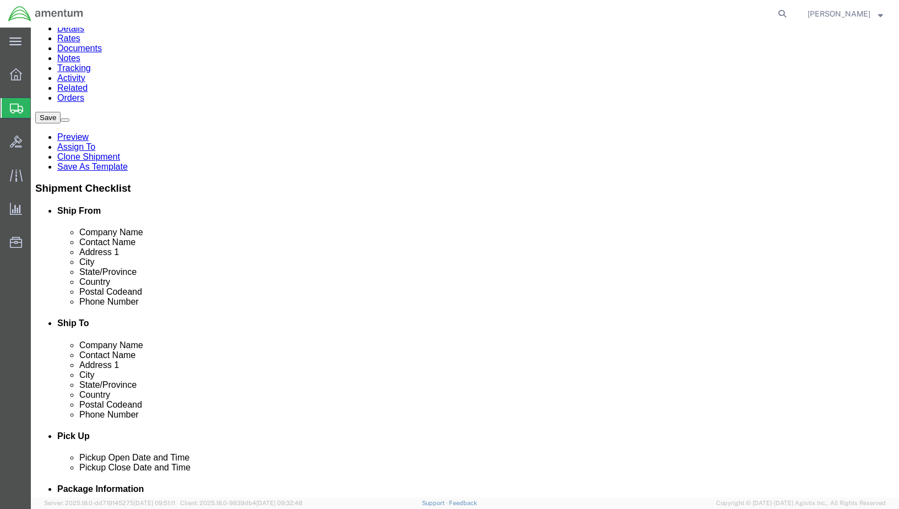
click dd "5.00 Each"
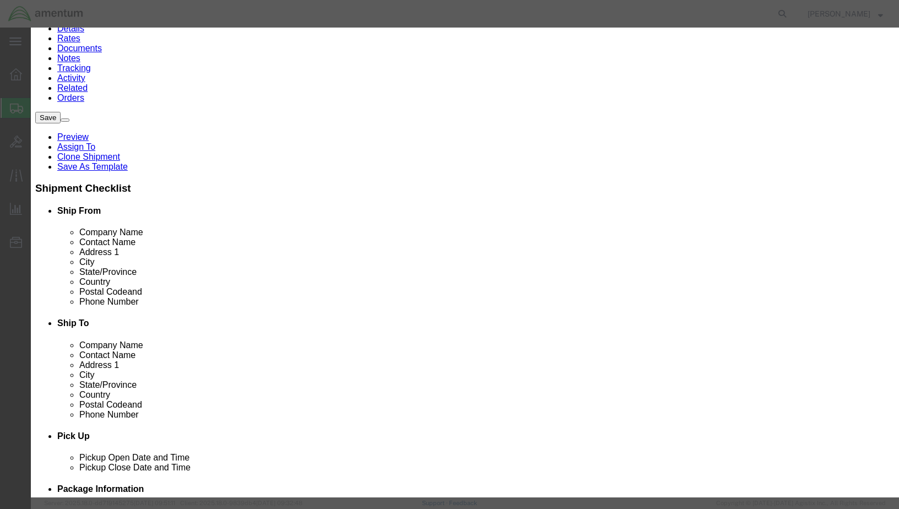
click select "Select 50 55 60 65 70 85 92.5 100 125 175 250 300 400"
select select "55"
click select "Select 50 55 60 65 70 85 92.5 100 125 175 250 300 400"
click button "Save & Close"
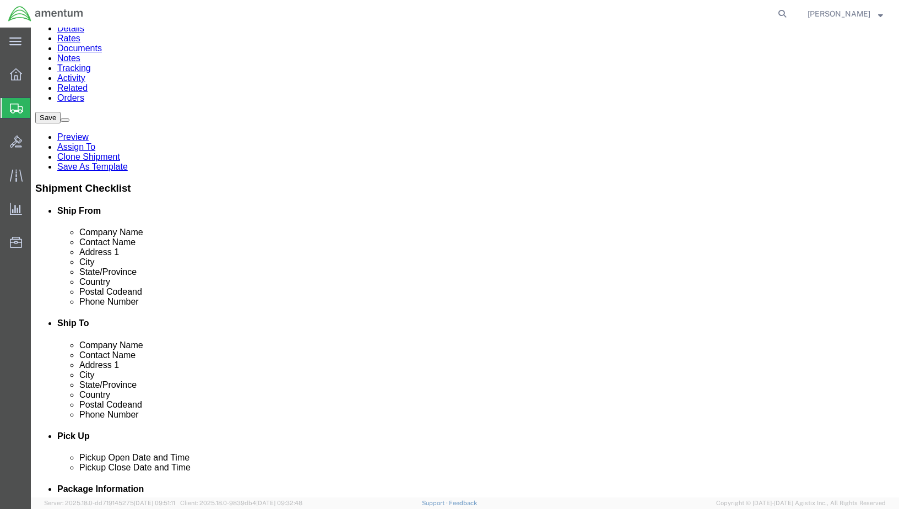
click button "Rate Shipment"
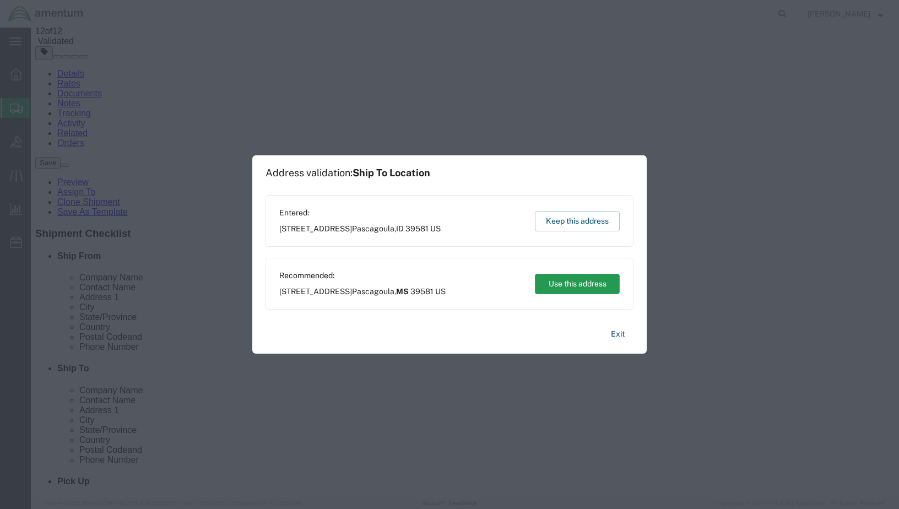
click at [570, 281] on button "Use this address" at bounding box center [577, 284] width 85 height 20
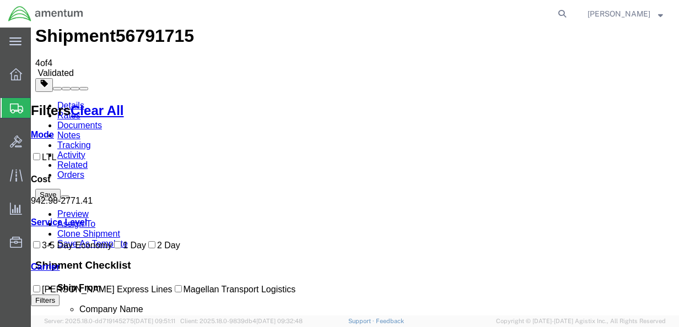
scroll to position [0, 0]
